Goal: Information Seeking & Learning: Learn about a topic

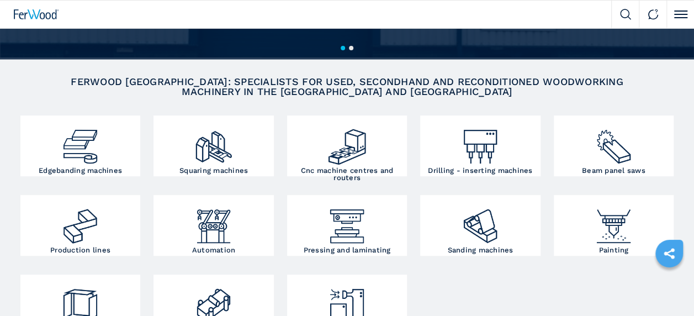
scroll to position [123, 0]
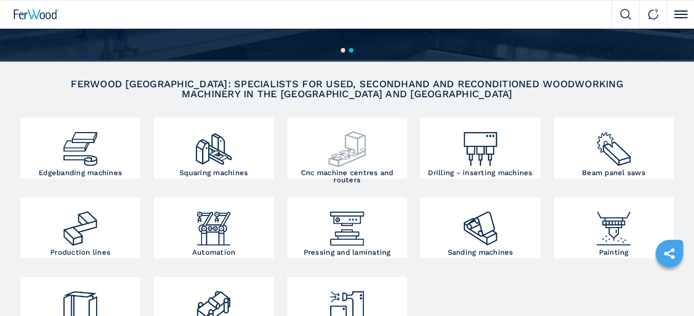
click at [357, 167] on img at bounding box center [347, 144] width 40 height 49
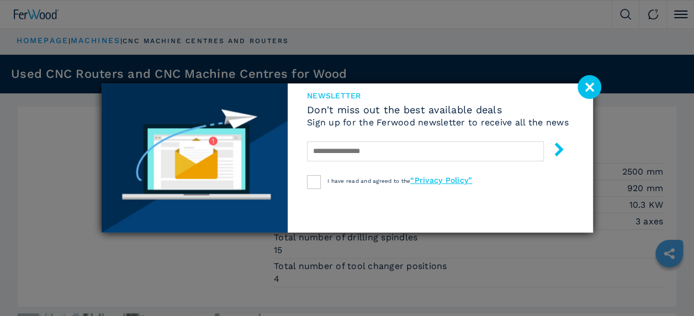
click at [588, 93] on image at bounding box center [589, 87] width 24 height 24
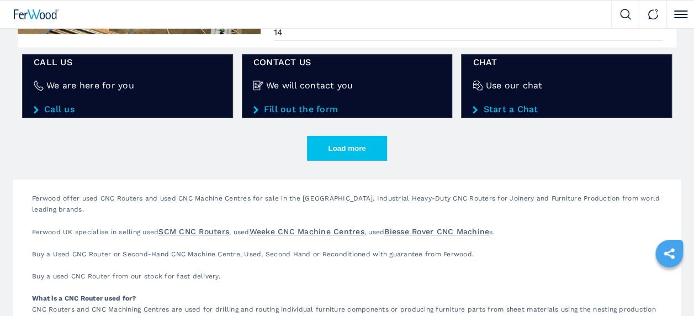
scroll to position [1848, 0]
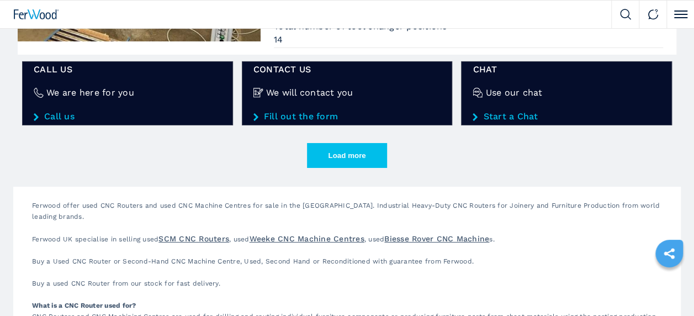
click at [377, 151] on button "Load more" at bounding box center [347, 155] width 80 height 25
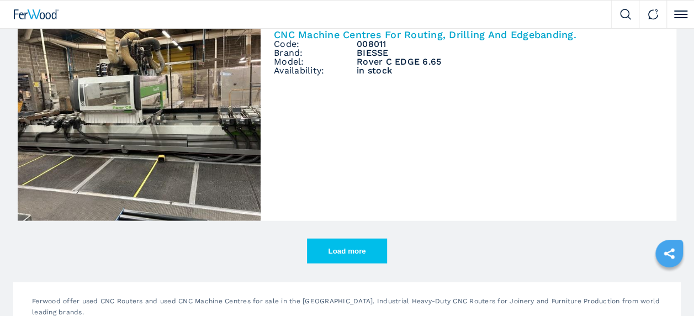
scroll to position [3413, 0]
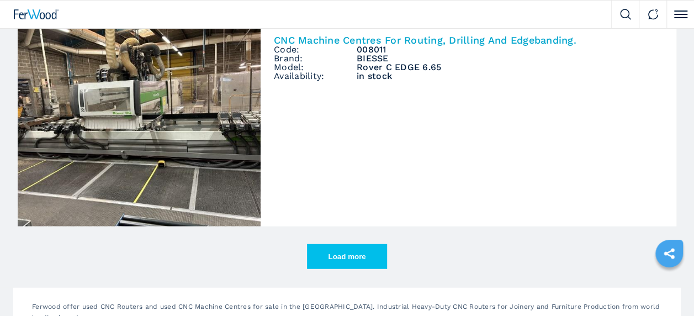
click at [353, 244] on button "Load more" at bounding box center [347, 256] width 80 height 25
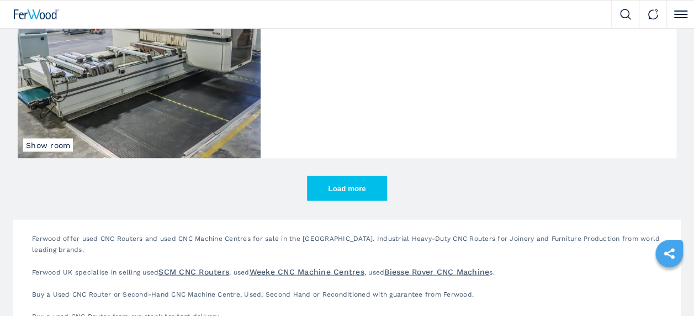
scroll to position [5156, 0]
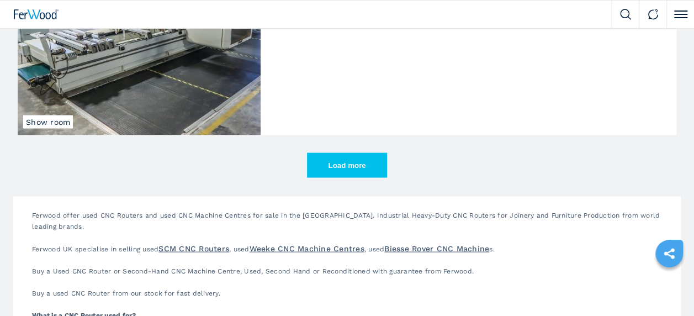
click at [348, 152] on button "Load more" at bounding box center [347, 164] width 80 height 25
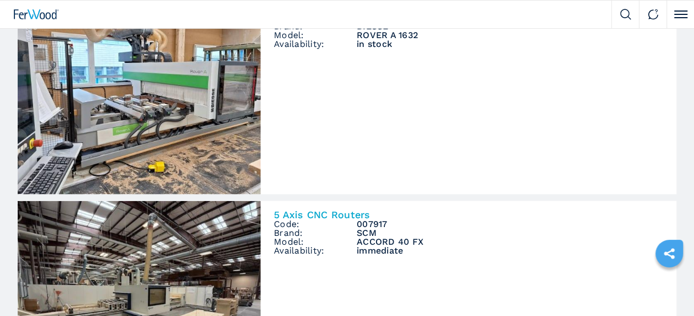
scroll to position [5283, 0]
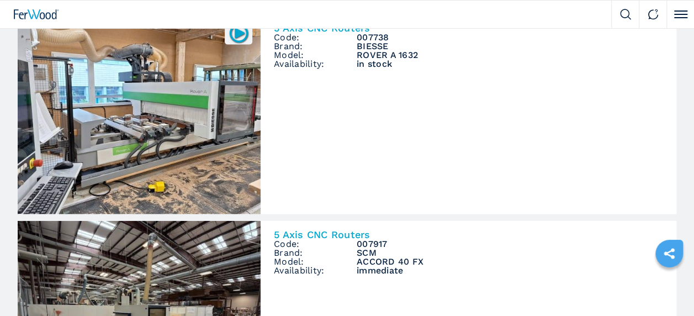
click at [370, 51] on h3 "ROVER A 1632" at bounding box center [510, 55] width 306 height 9
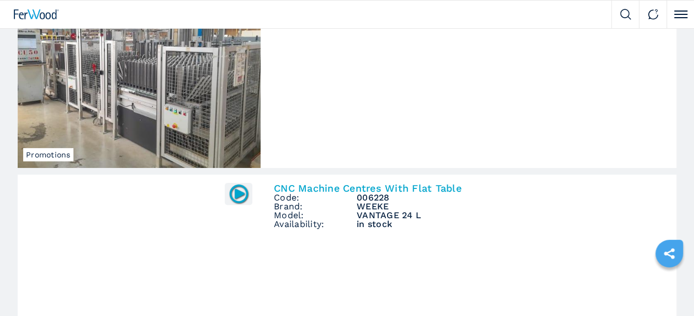
scroll to position [6430, 0]
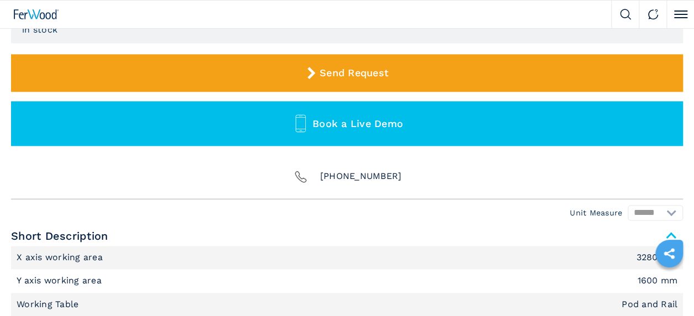
scroll to position [674, 0]
